Goal: Task Accomplishment & Management: Use online tool/utility

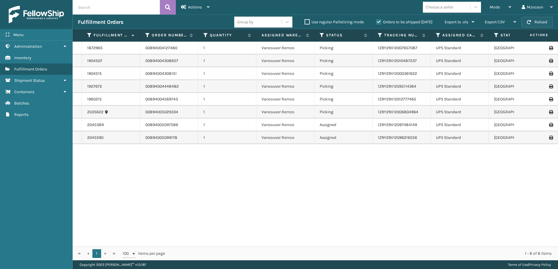
click at [540, 26] on button "Reload" at bounding box center [537, 22] width 31 height 10
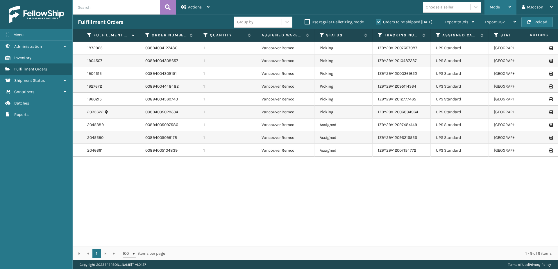
click at [498, 6] on span "Mode" at bounding box center [495, 7] width 10 height 5
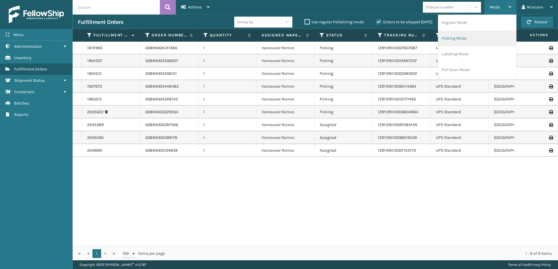
click at [454, 37] on li "Picking Mode" at bounding box center [478, 39] width 78 height 16
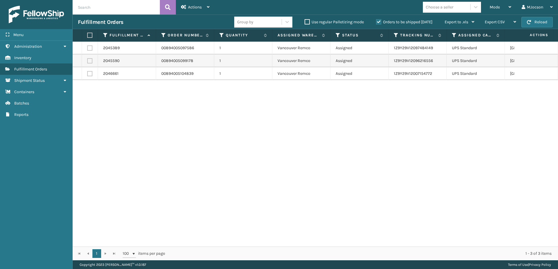
click at [91, 36] on label at bounding box center [88, 35] width 3 height 5
click at [88, 36] on input "checkbox" at bounding box center [87, 35] width 0 height 4
checkbox input "true"
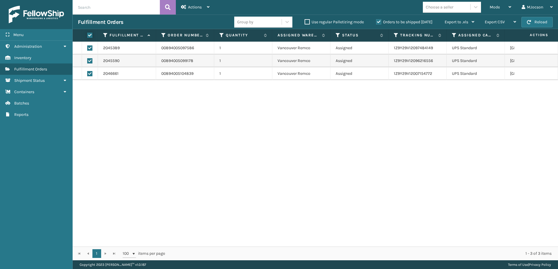
checkbox input "true"
click at [199, 5] on span "Actions" at bounding box center [195, 7] width 14 height 5
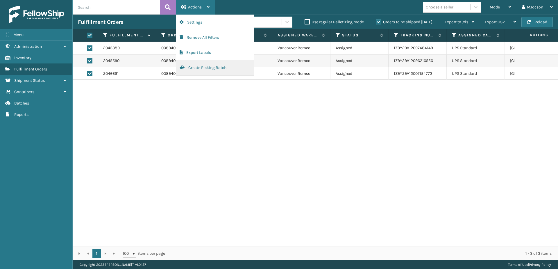
click at [207, 68] on button "Create Picking Batch" at bounding box center [215, 67] width 78 height 15
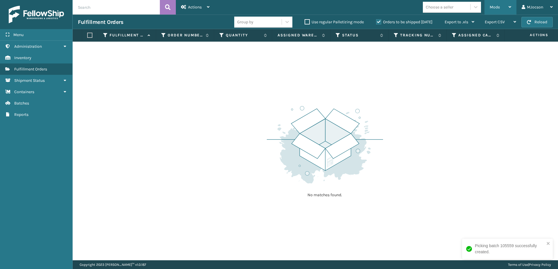
click at [499, 7] on span "Mode" at bounding box center [495, 7] width 10 height 5
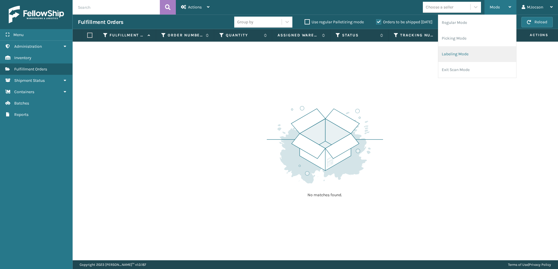
click at [454, 56] on li "Labeling Mode" at bounding box center [478, 54] width 78 height 16
